Goal: Information Seeking & Learning: Learn about a topic

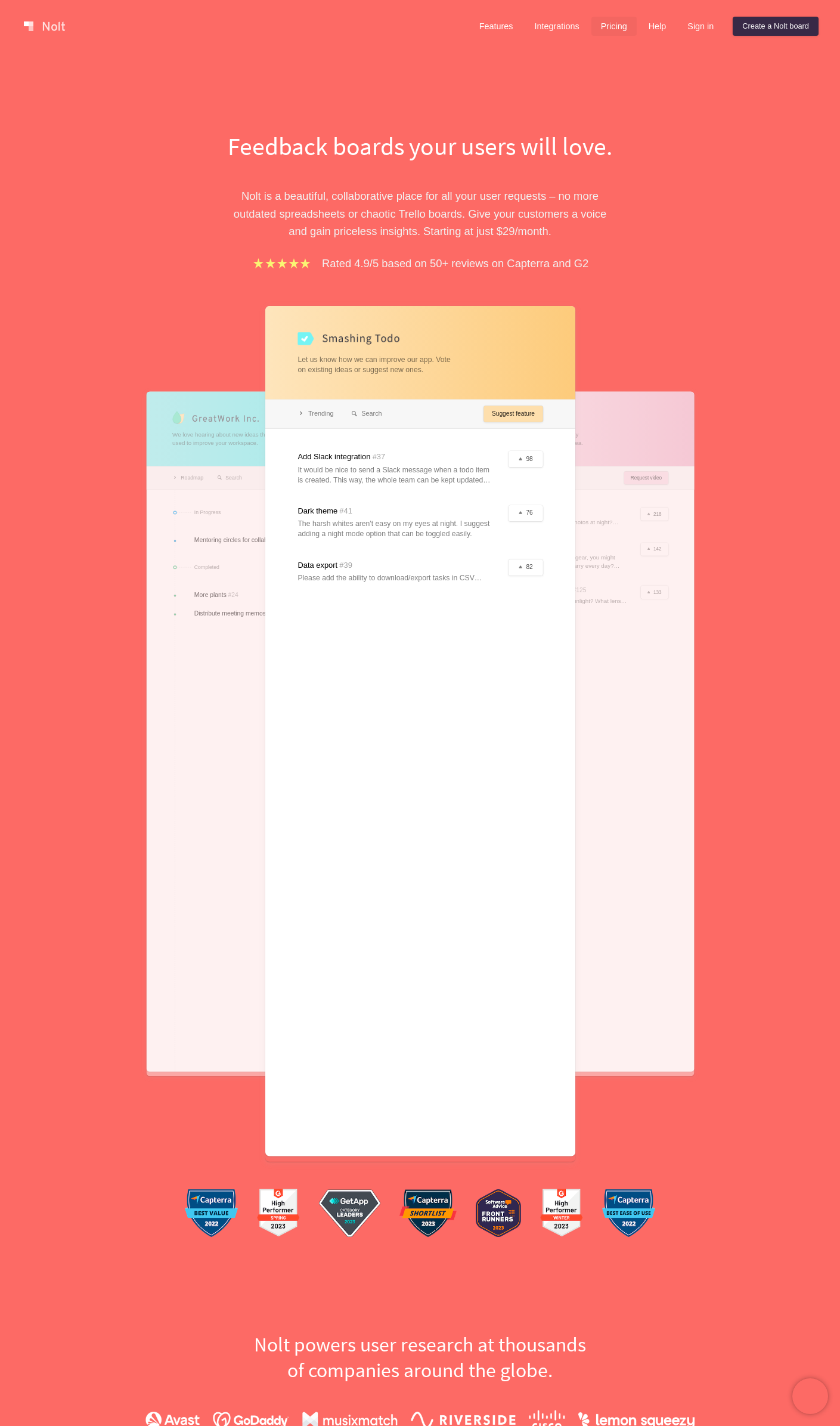
click at [598, 27] on link "Pricing" at bounding box center [613, 26] width 46 height 19
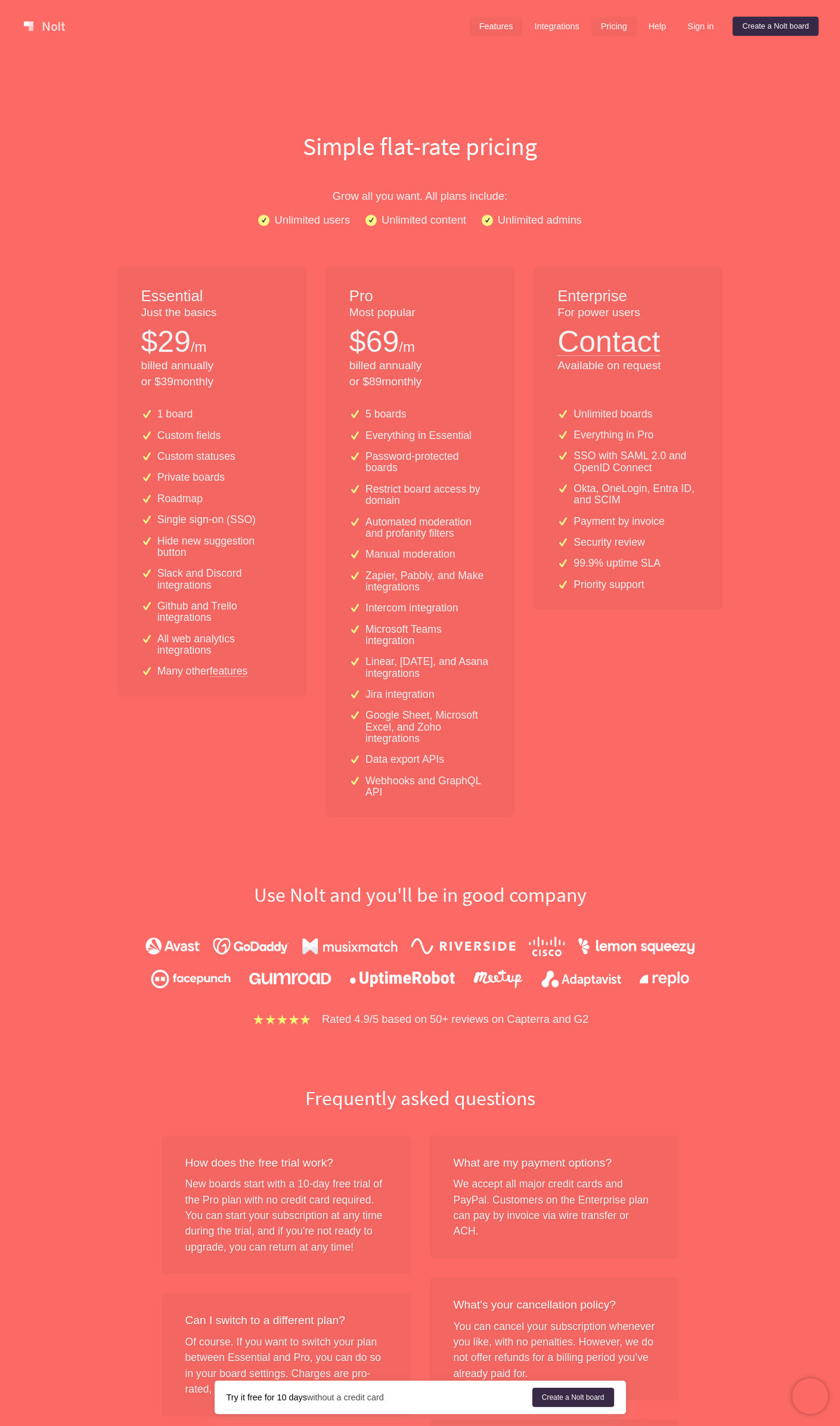
click at [503, 28] on link "Features" at bounding box center [496, 26] width 53 height 19
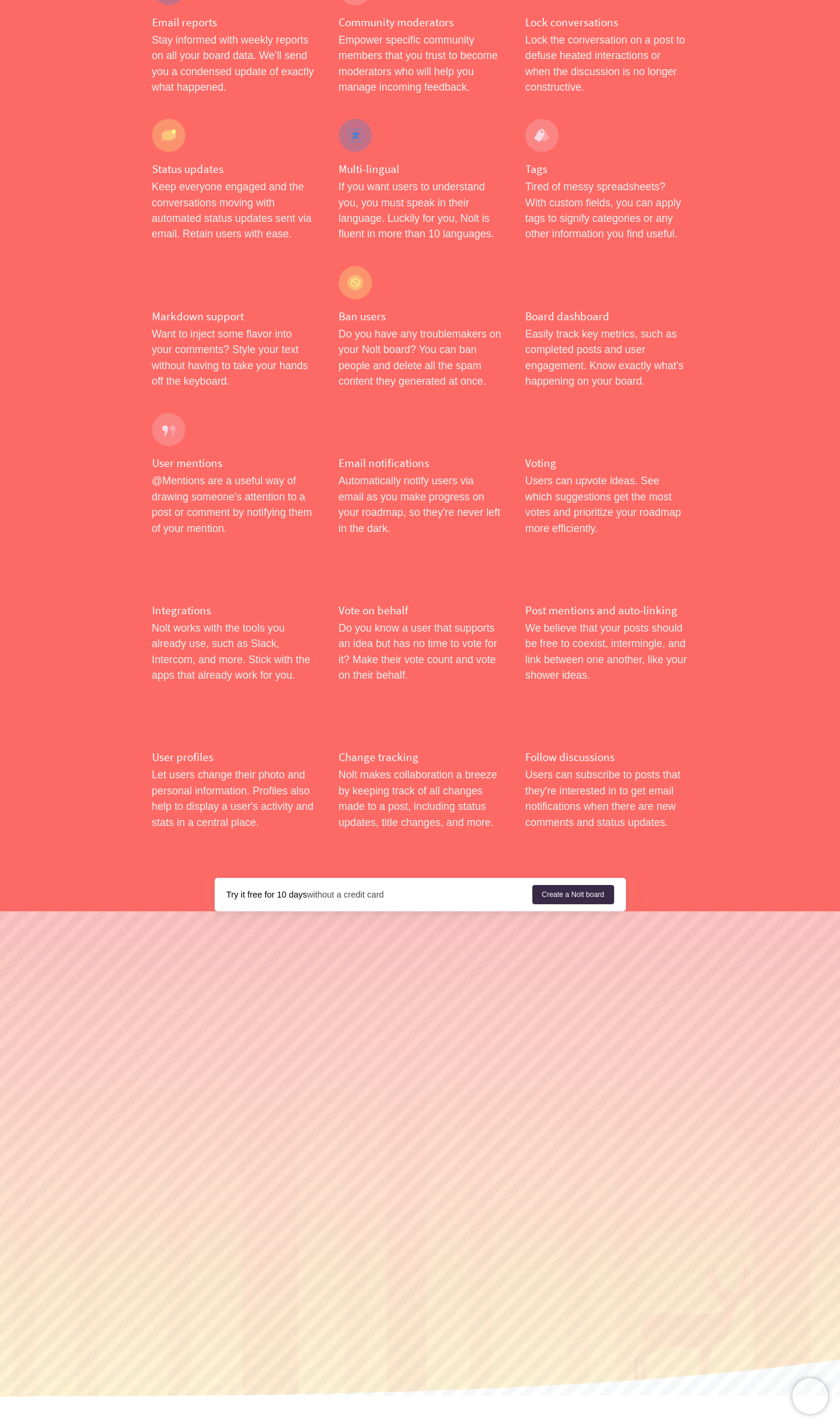
scroll to position [1360, 0]
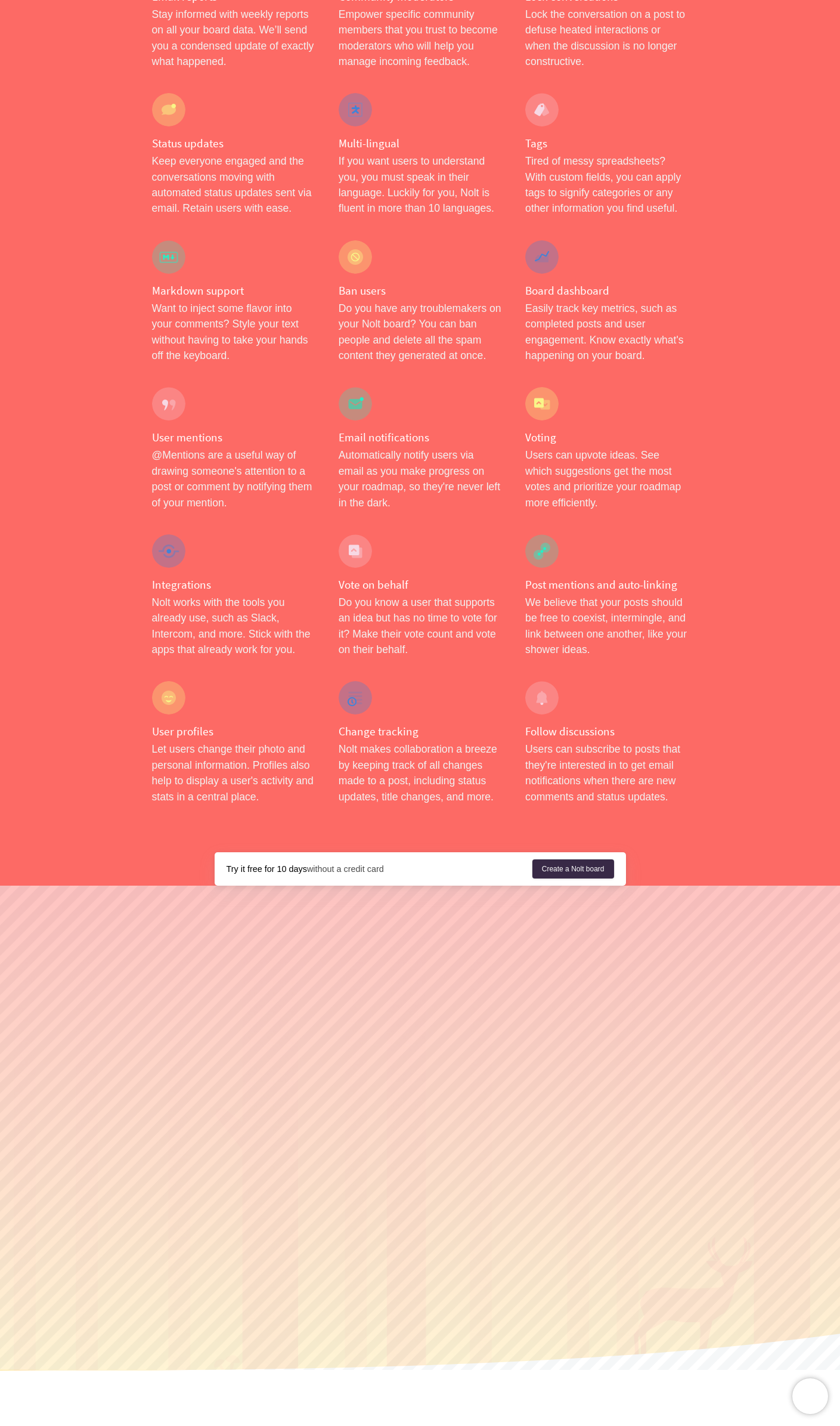
click at [363, 1425] on link "Integrations" at bounding box center [359, 1433] width 56 height 9
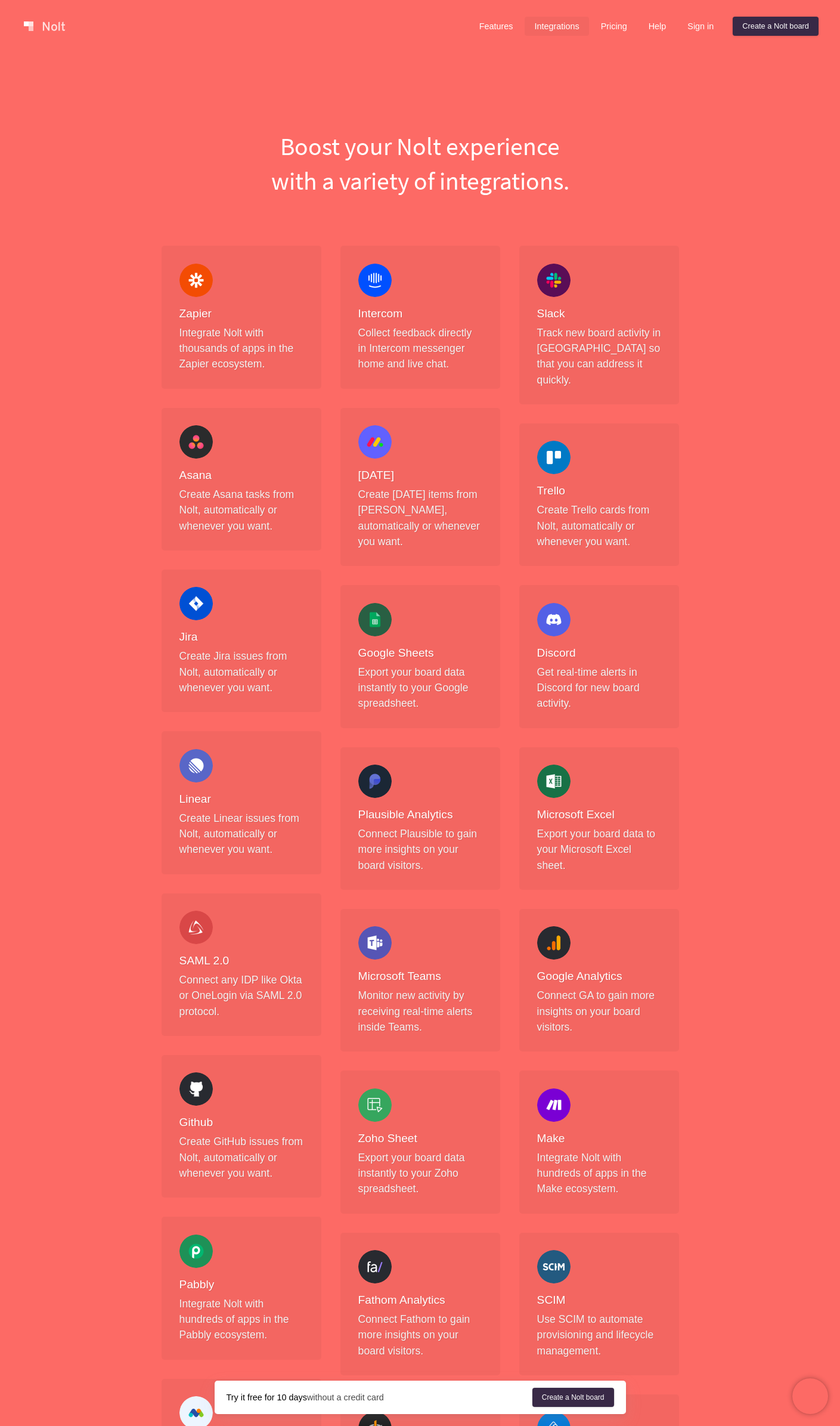
click at [60, 28] on link at bounding box center [44, 26] width 51 height 19
click at [492, 28] on link "Features" at bounding box center [496, 26] width 53 height 19
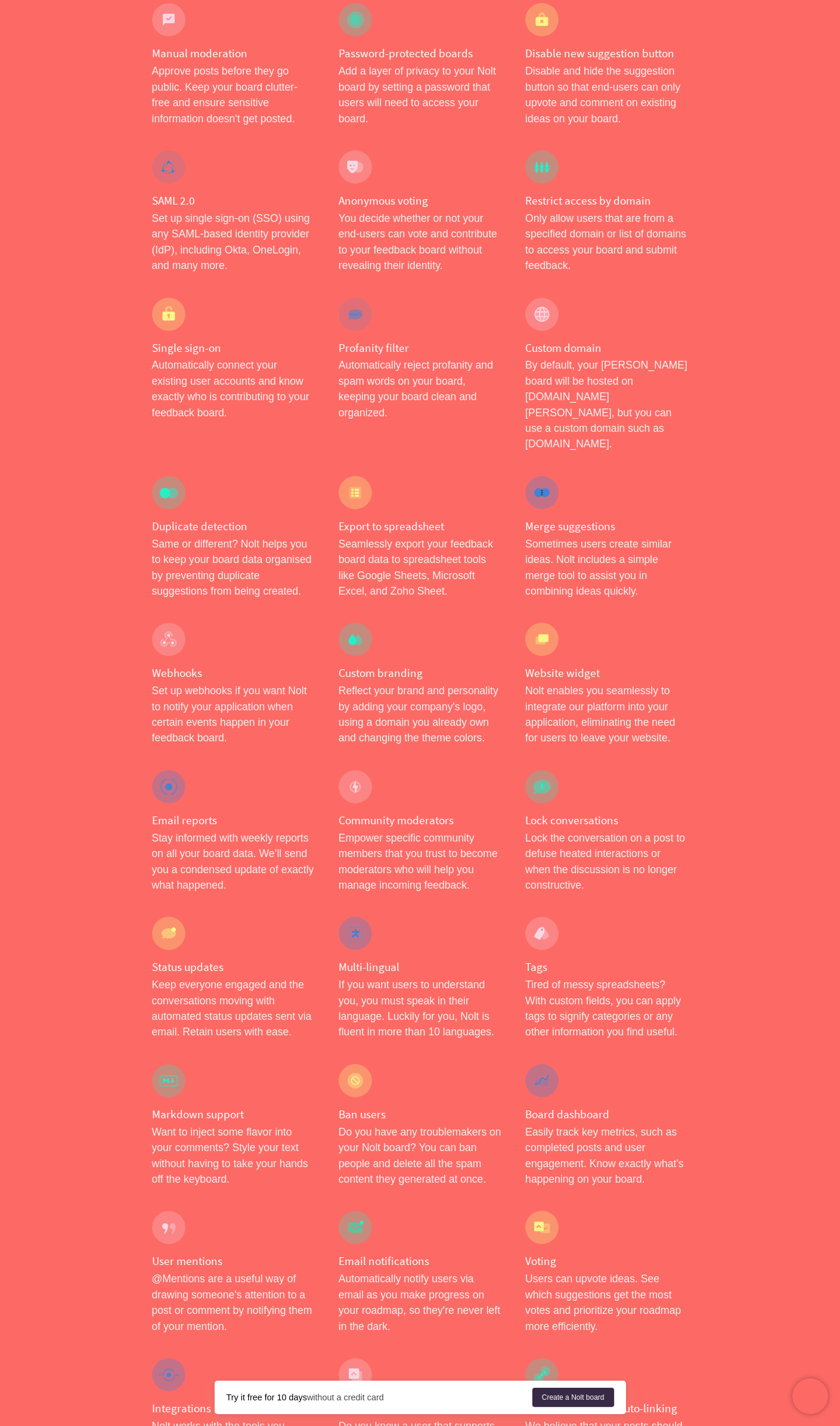
scroll to position [966, 0]
